Goal: Task Accomplishment & Management: Use online tool/utility

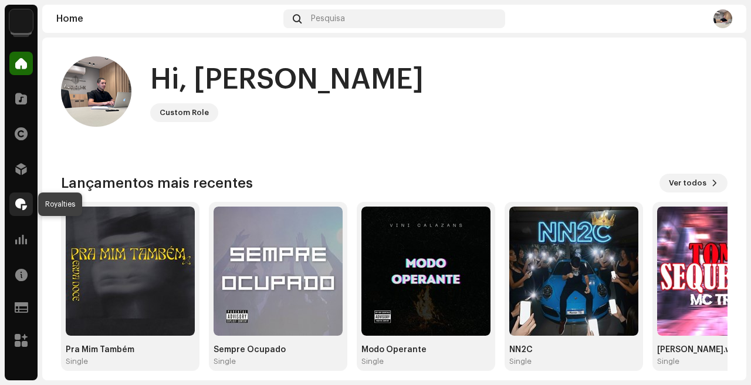
click at [15, 205] on span at bounding box center [21, 203] width 12 height 9
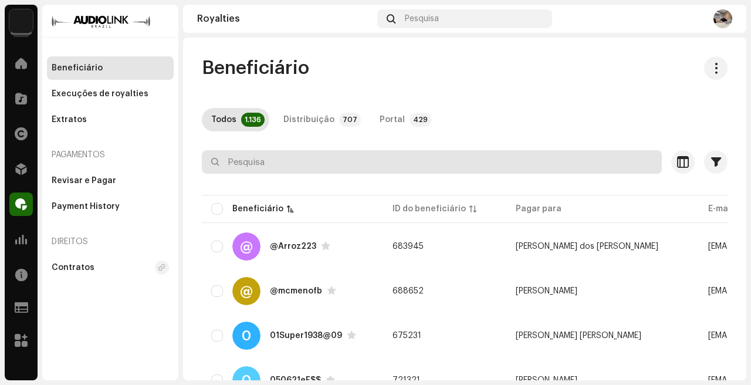
click at [360, 153] on input "text" at bounding box center [432, 161] width 460 height 23
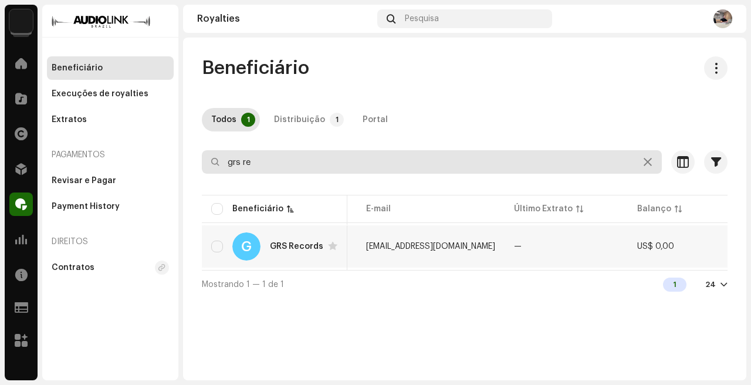
scroll to position [0, 364]
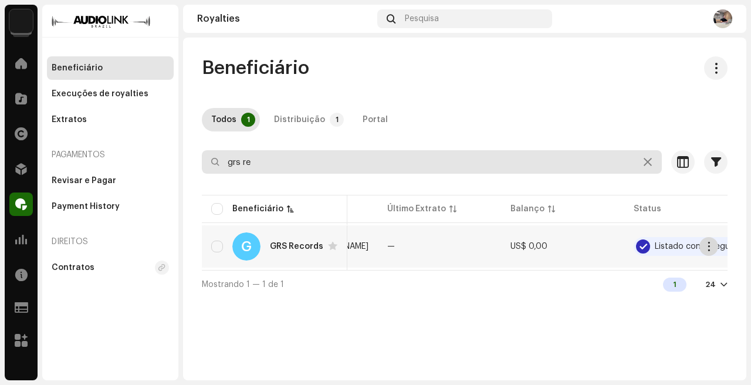
type input "grs re"
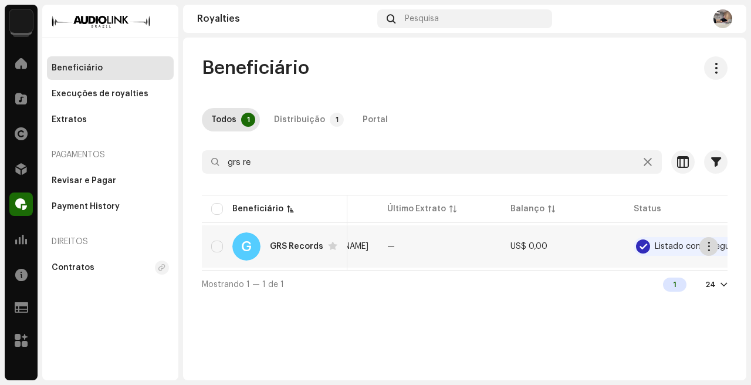
click at [706, 248] on span "button" at bounding box center [709, 246] width 9 height 9
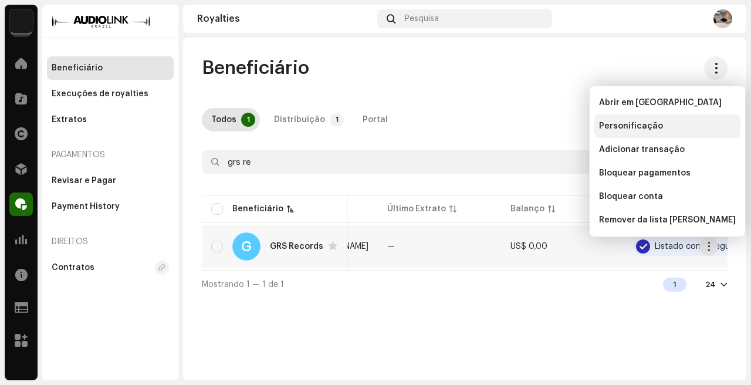
click at [657, 127] on div "Personificação" at bounding box center [667, 125] width 137 height 9
